Goal: Information Seeking & Learning: Learn about a topic

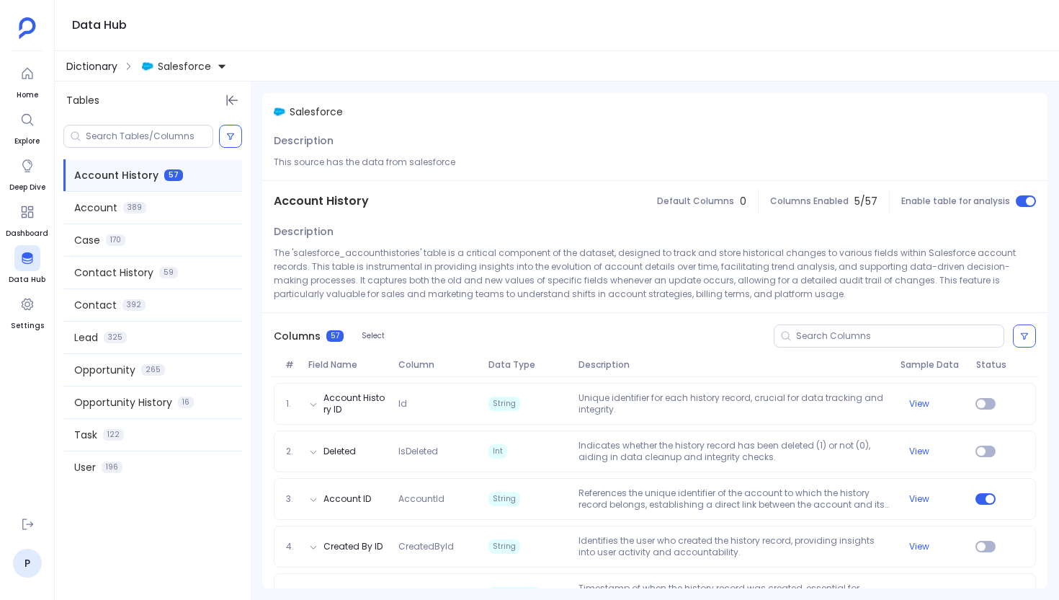
click at [92, 68] on span "Dictionary" at bounding box center [91, 66] width 51 height 14
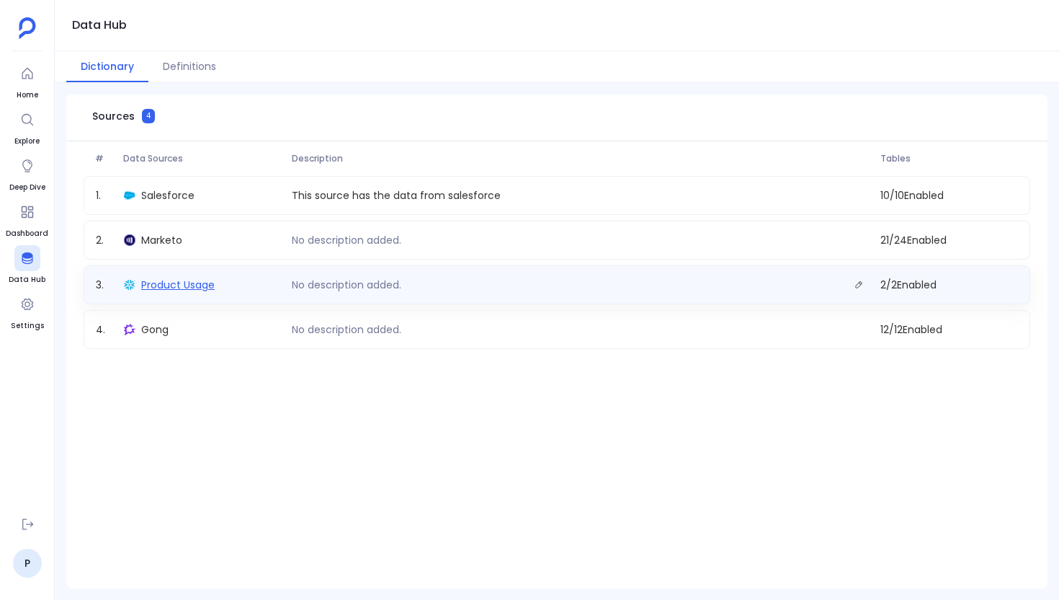
click at [177, 284] on span "Product Usage" at bounding box center [178, 284] width 74 height 14
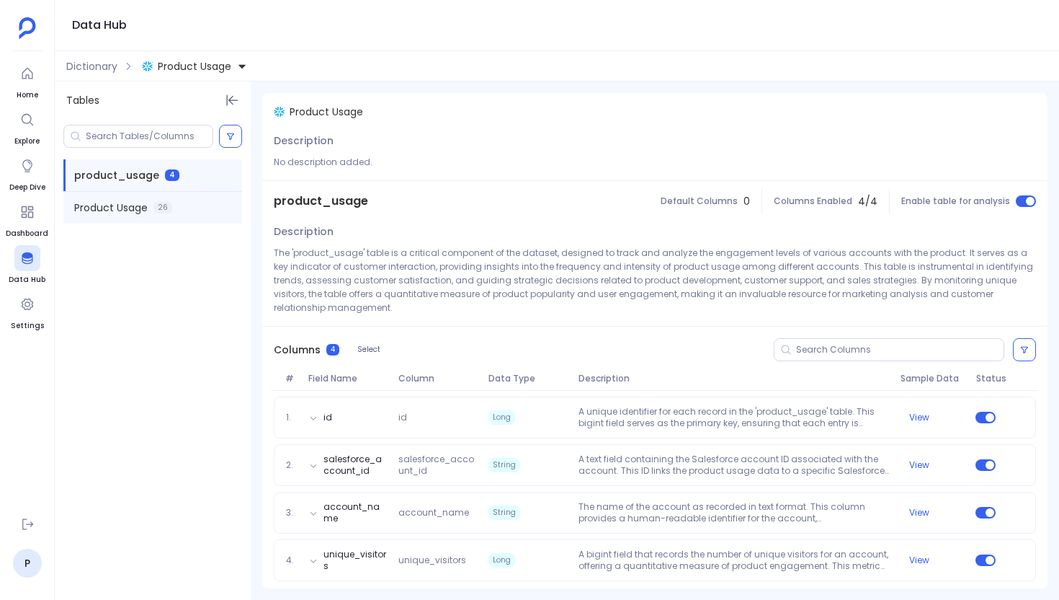
click at [128, 221] on div "Product Usage 26" at bounding box center [152, 208] width 179 height 32
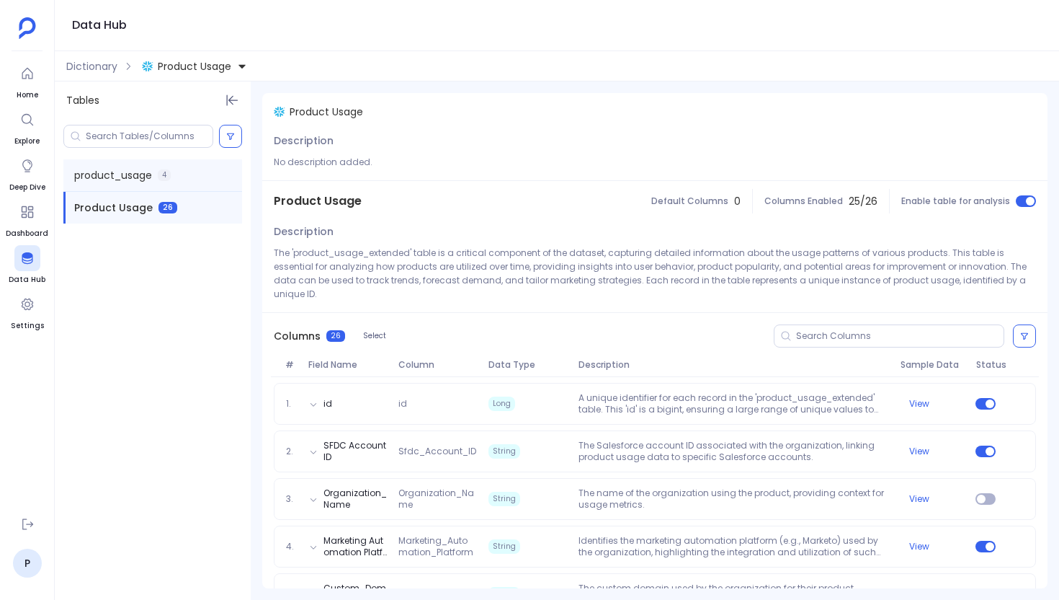
click at [122, 161] on div "product_usage 4" at bounding box center [152, 175] width 179 height 32
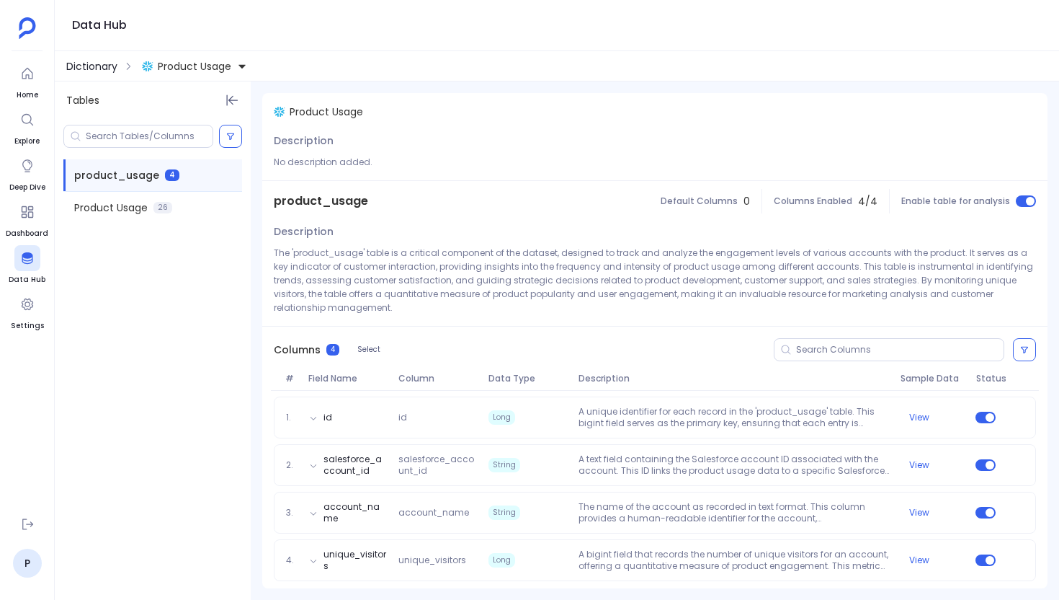
click at [100, 59] on span "Dictionary" at bounding box center [91, 66] width 51 height 14
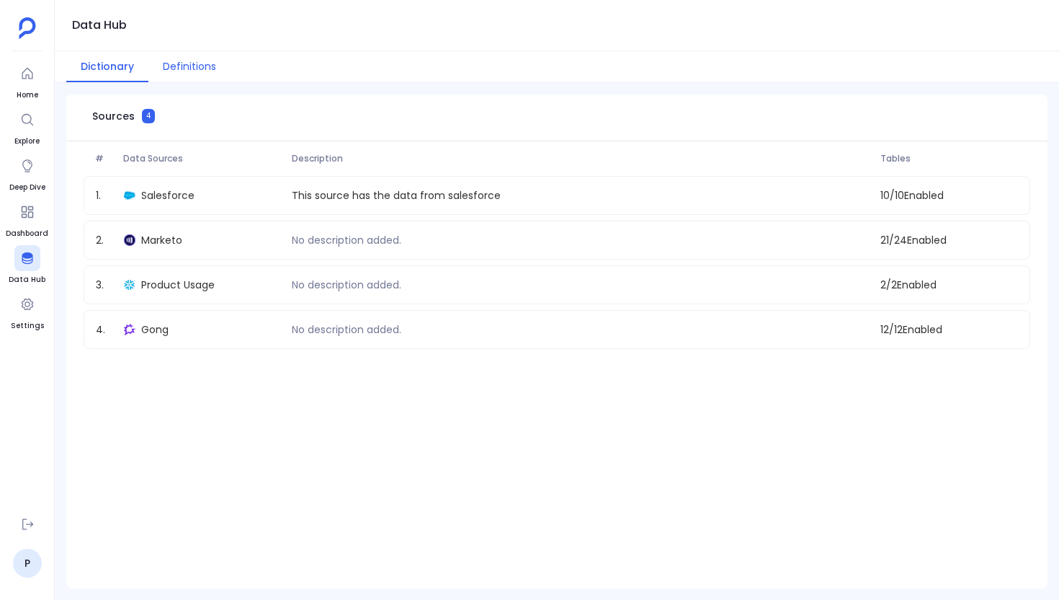
click at [185, 73] on button "Definitions" at bounding box center [189, 66] width 82 height 31
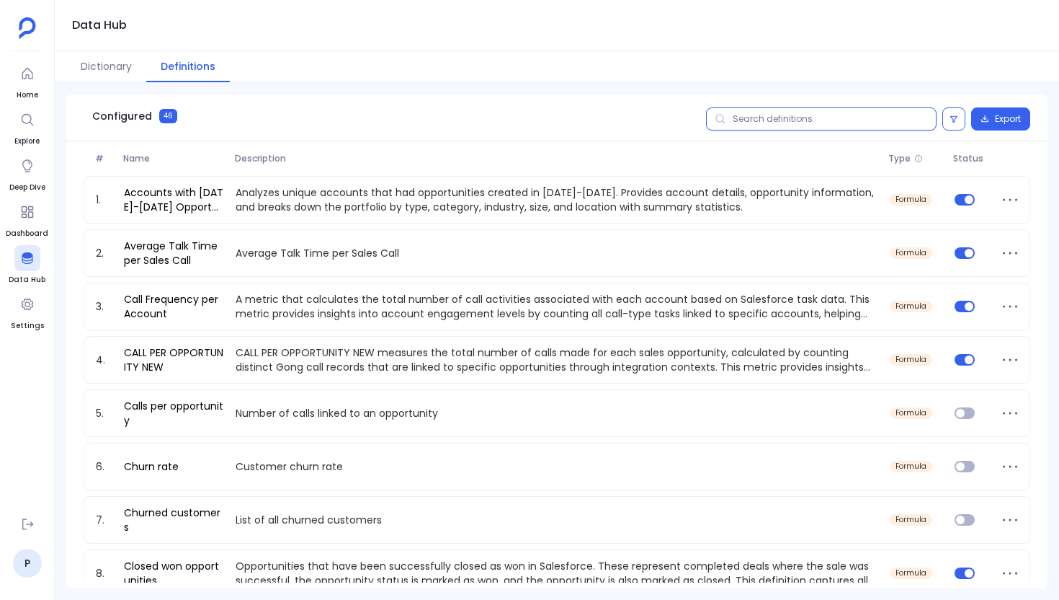
click at [811, 115] on input "text" at bounding box center [821, 118] width 231 height 23
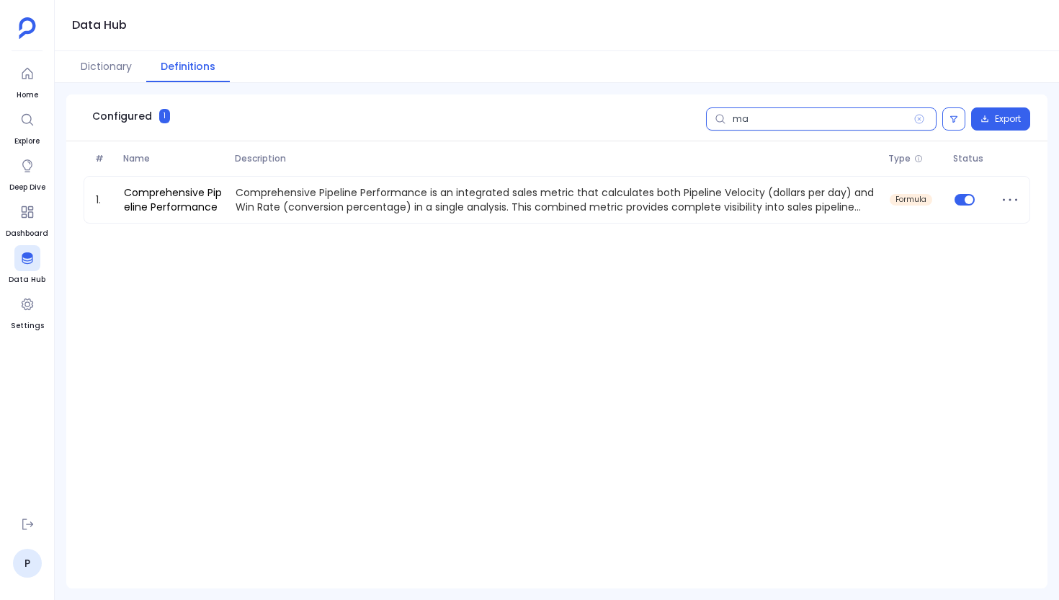
type input "m"
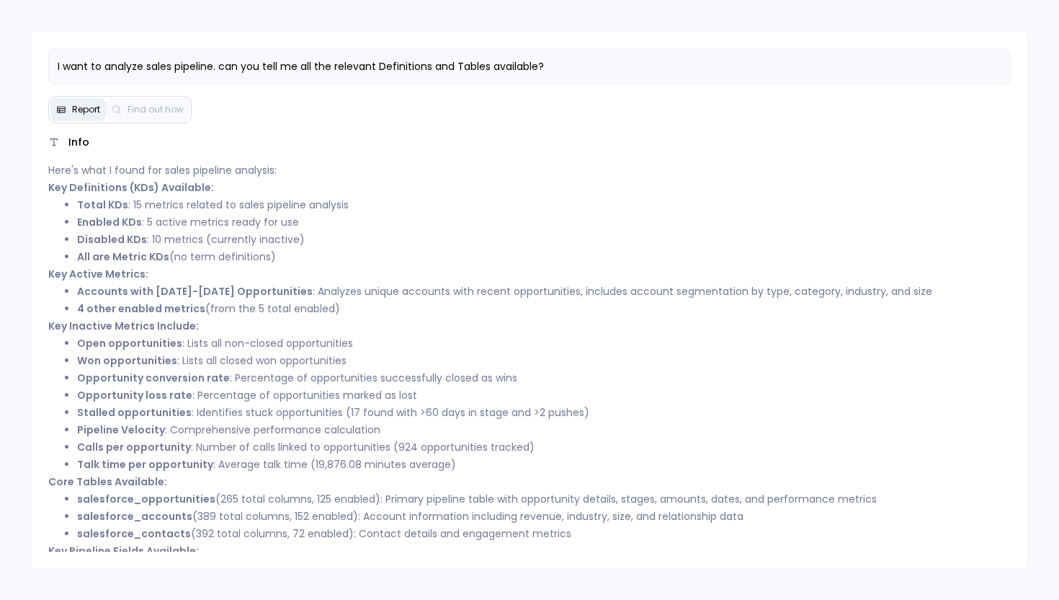
scroll to position [76, 0]
